Goal: Find specific page/section: Find specific page/section

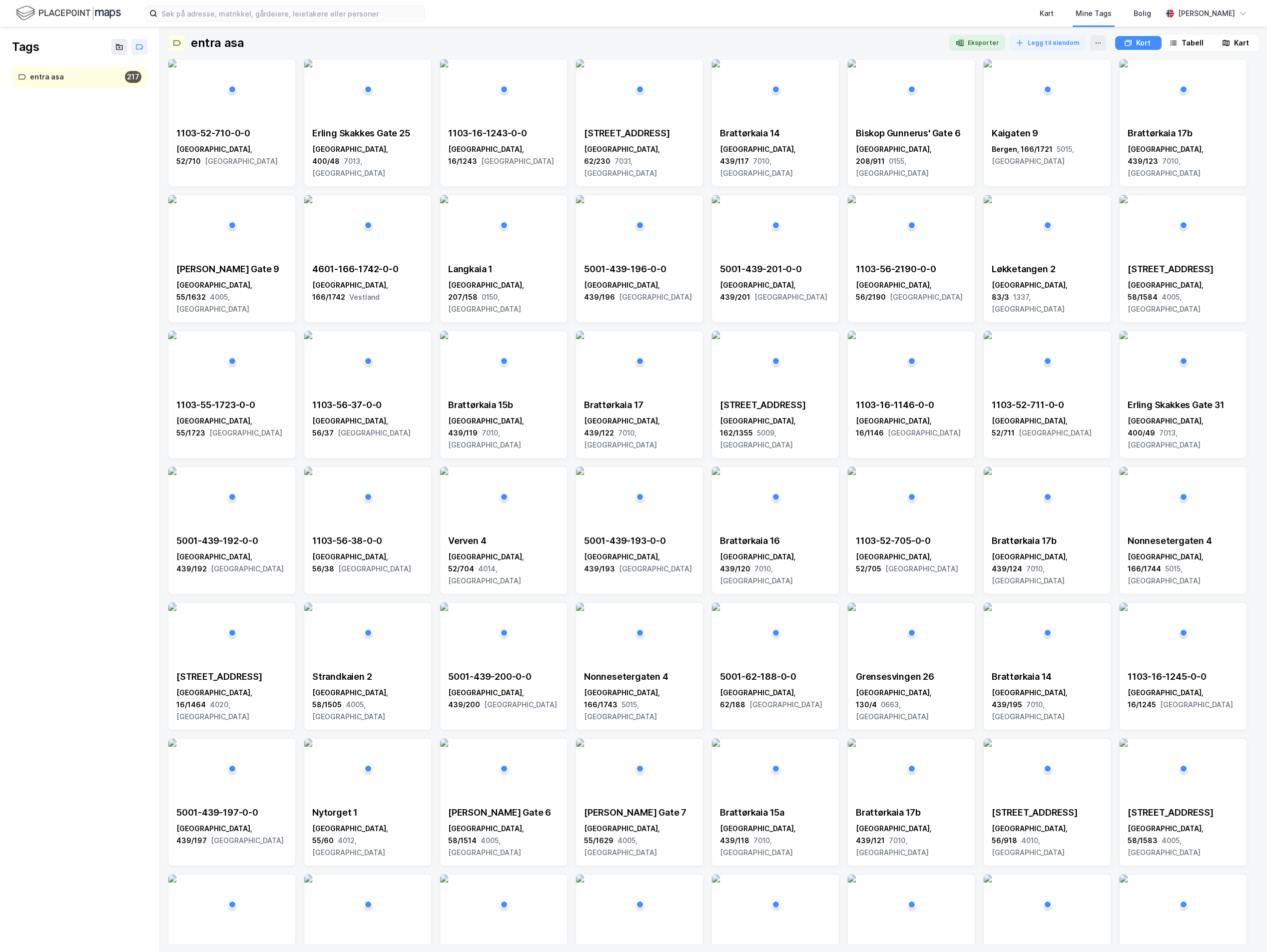
click at [74, 17] on img at bounding box center [68, 14] width 105 height 18
